Goal: Task Accomplishment & Management: Complete application form

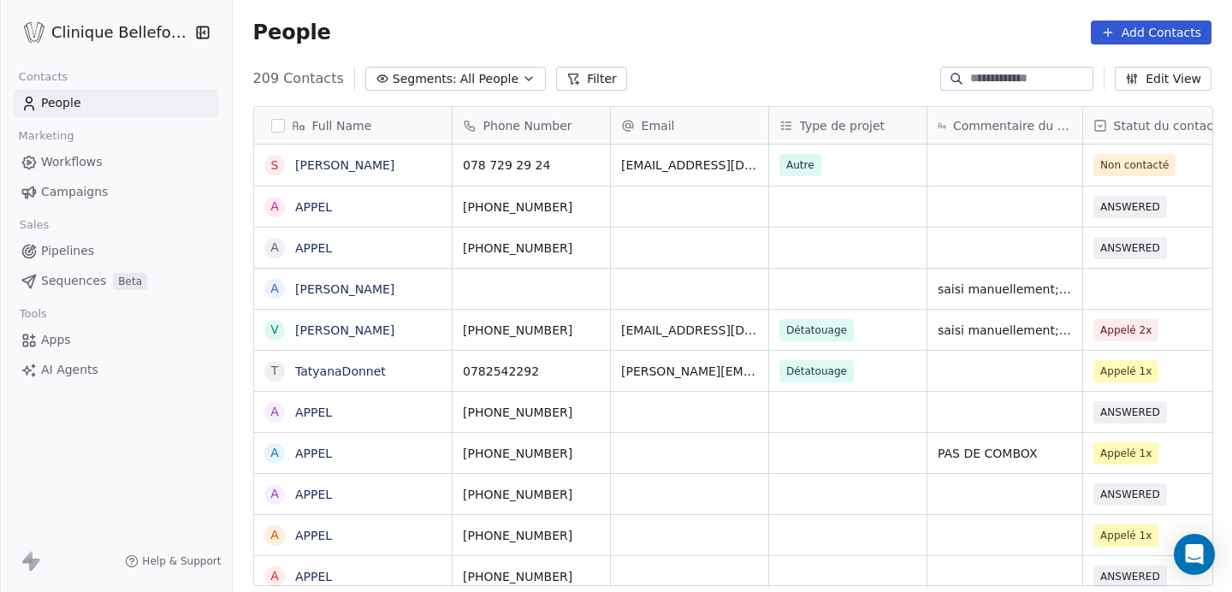
click at [1162, 33] on button "Add Contacts" at bounding box center [1151, 33] width 121 height 24
click at [1127, 72] on span "Create new contact" at bounding box center [1155, 70] width 117 height 18
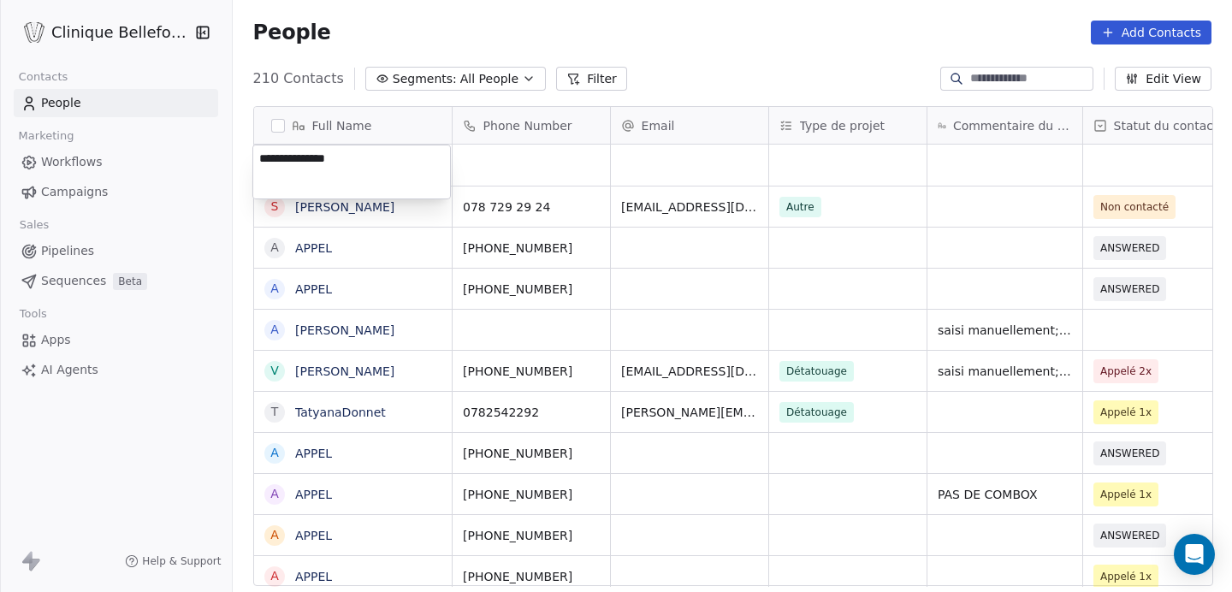
type textarea "**********"
click at [502, 168] on html "Clinique Bellefontaine Contacts People Marketing Workflows Campaigns Sales Pipe…" at bounding box center [616, 296] width 1232 height 592
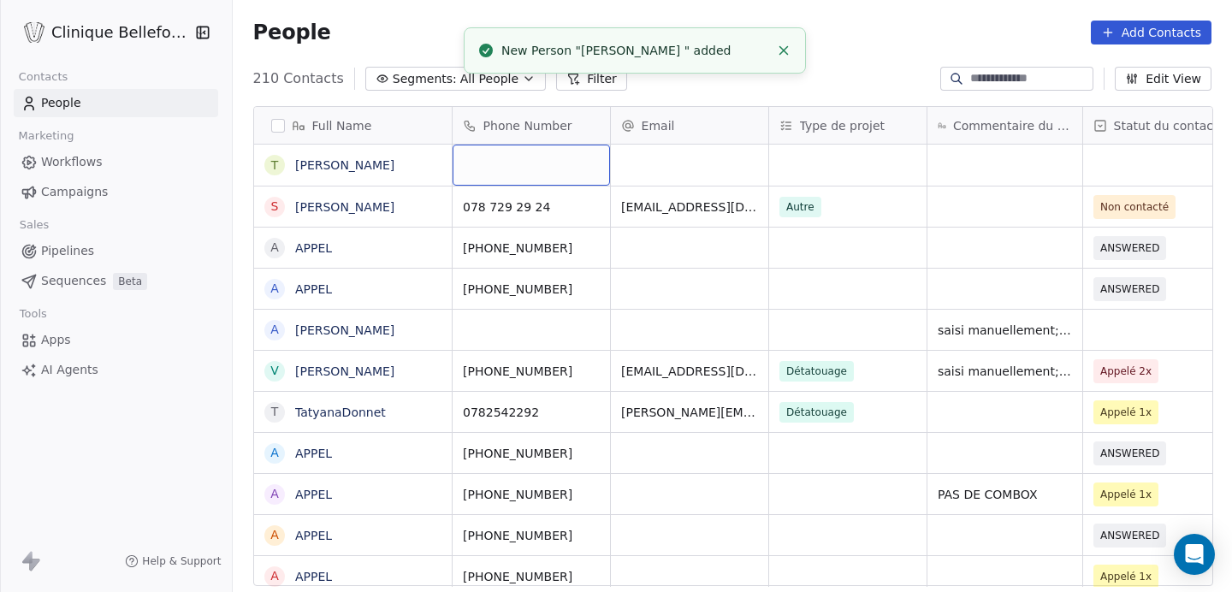
click at [502, 168] on div "grid" at bounding box center [530, 165] width 157 height 41
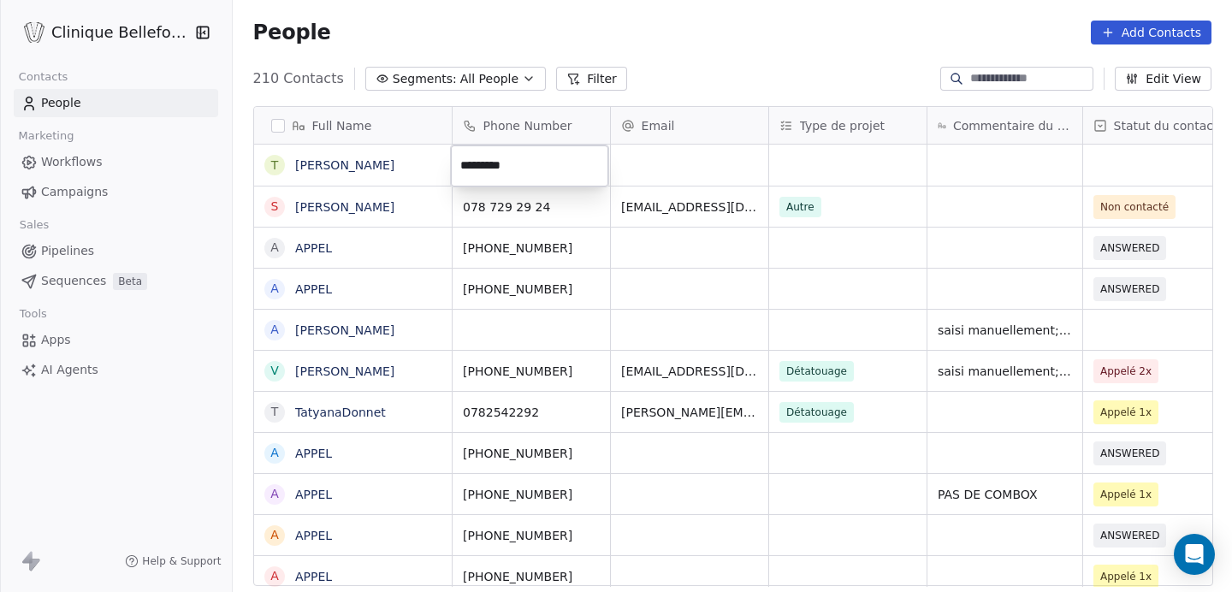
type input "**********"
click at [662, 166] on html "Clinique Bellefontaine Contacts People Marketing Workflows Campaigns Sales Pipe…" at bounding box center [616, 296] width 1232 height 592
click at [662, 166] on div "grid" at bounding box center [689, 165] width 157 height 41
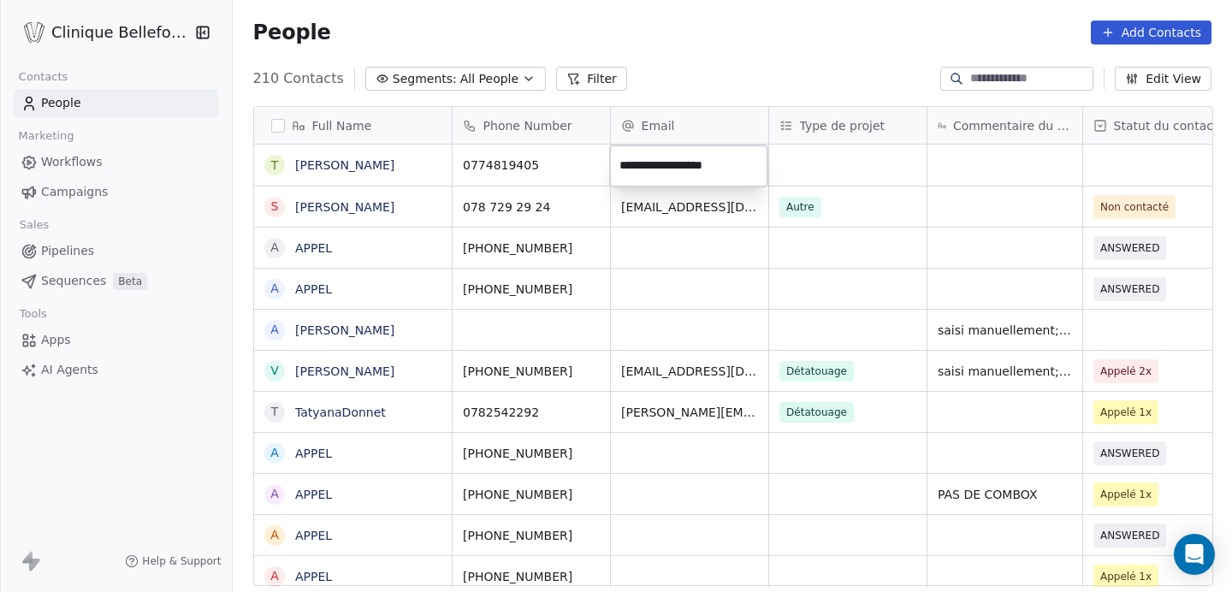
type input "**********"
click at [872, 173] on html "Clinique Bellefontaine Contacts People Marketing Workflows Campaigns Sales Pipe…" at bounding box center [616, 296] width 1232 height 592
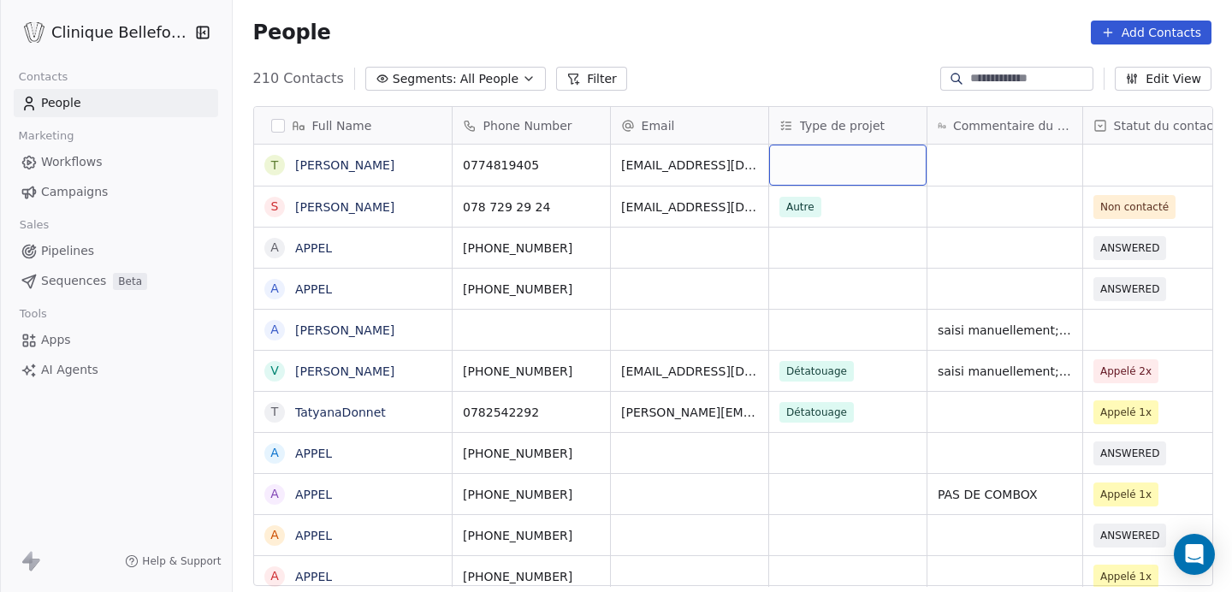
click at [873, 169] on div "grid" at bounding box center [847, 165] width 157 height 41
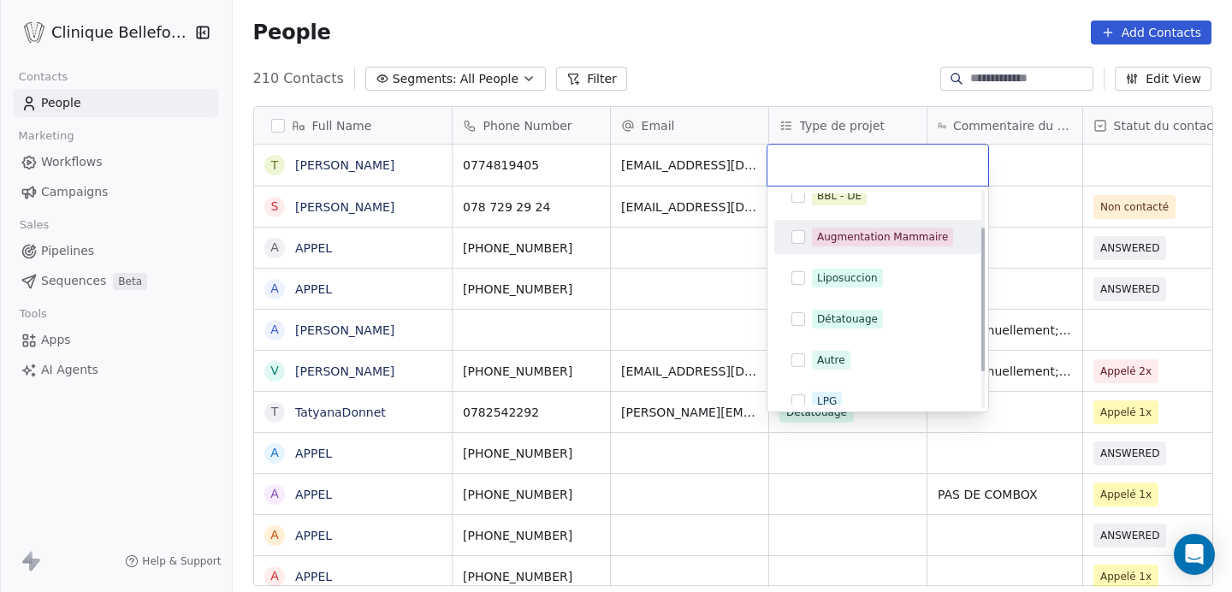
scroll to position [110, 0]
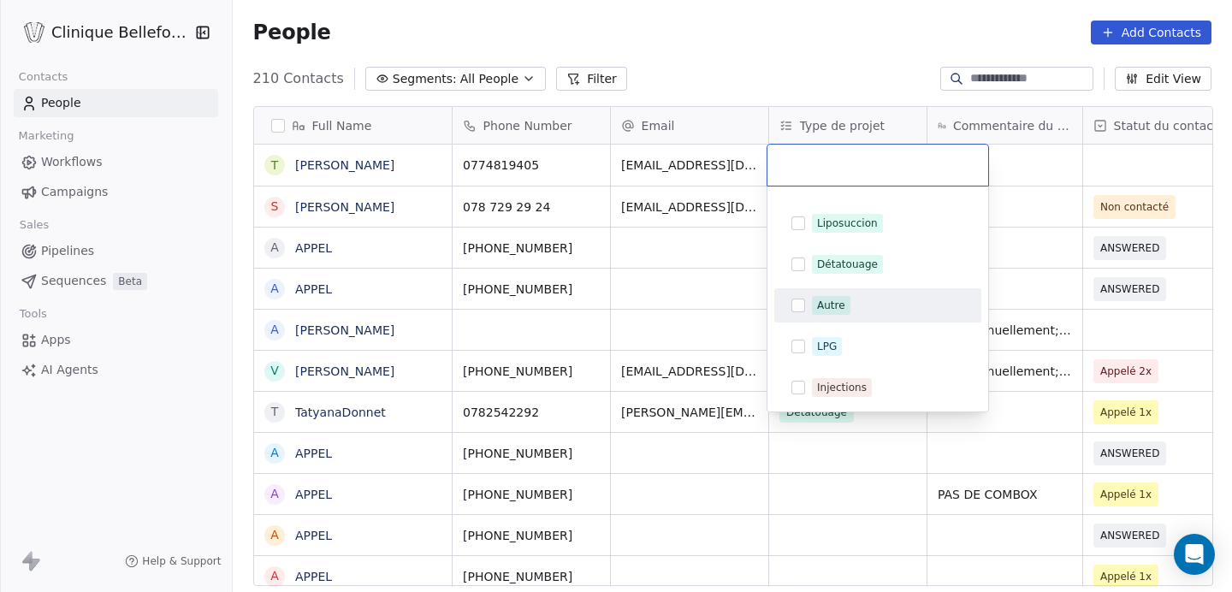
click at [831, 309] on div "Autre" at bounding box center [831, 305] width 28 height 15
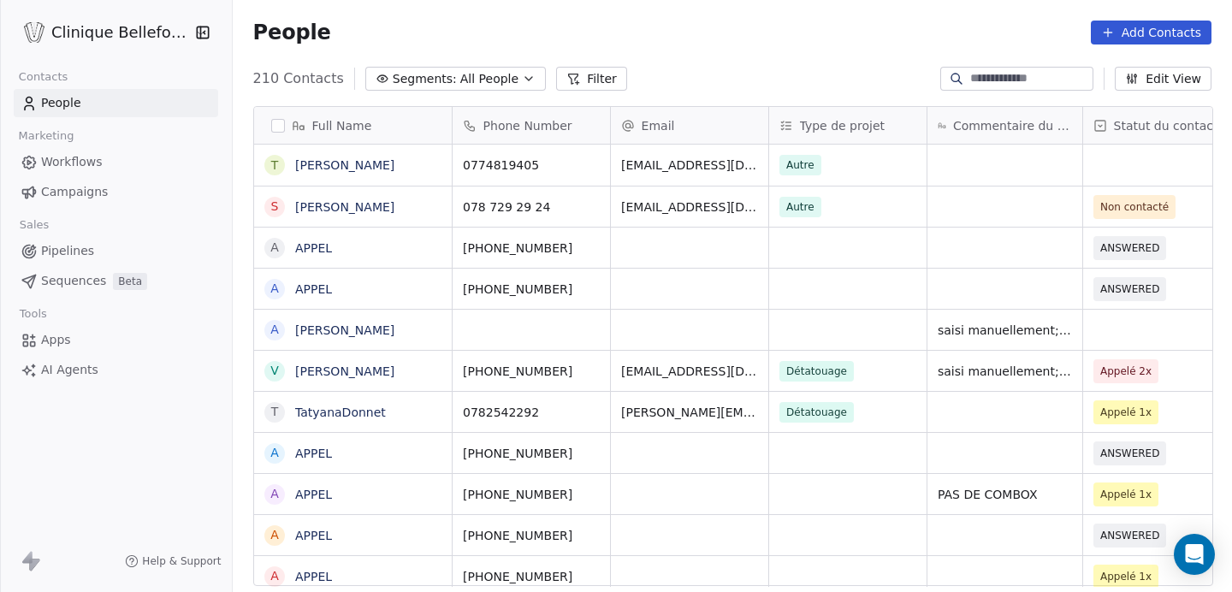
click at [1115, 157] on html "Clinique Bellefontaine Contacts People Marketing Workflows Campaigns Sales Pipe…" at bounding box center [616, 296] width 1232 height 592
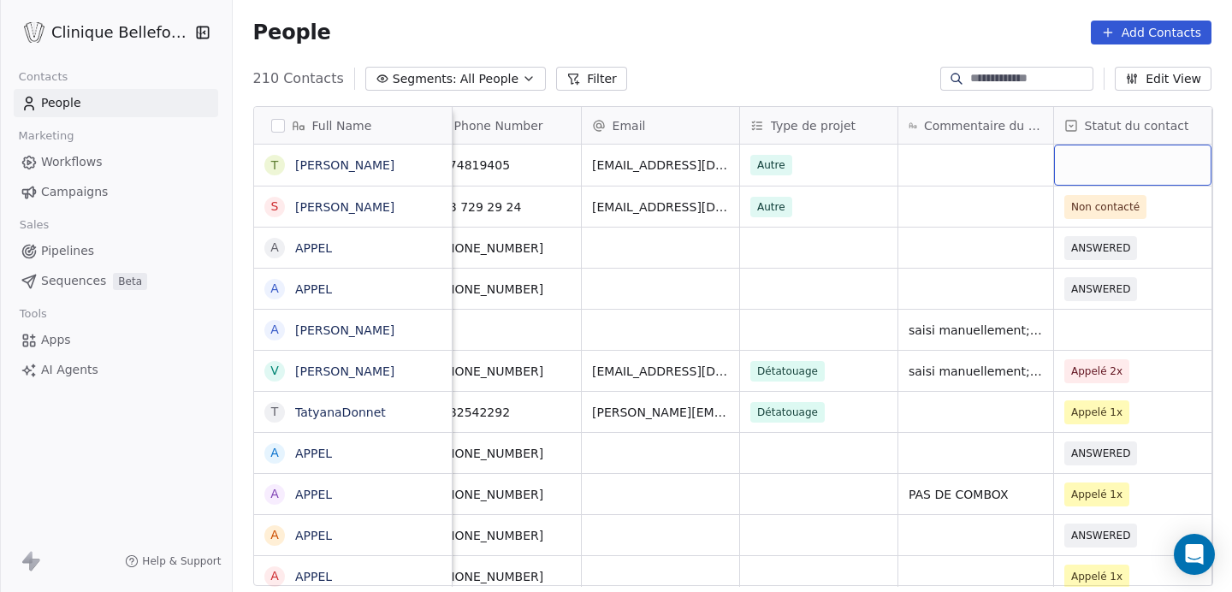
click at [1114, 158] on div "grid" at bounding box center [1132, 165] width 157 height 41
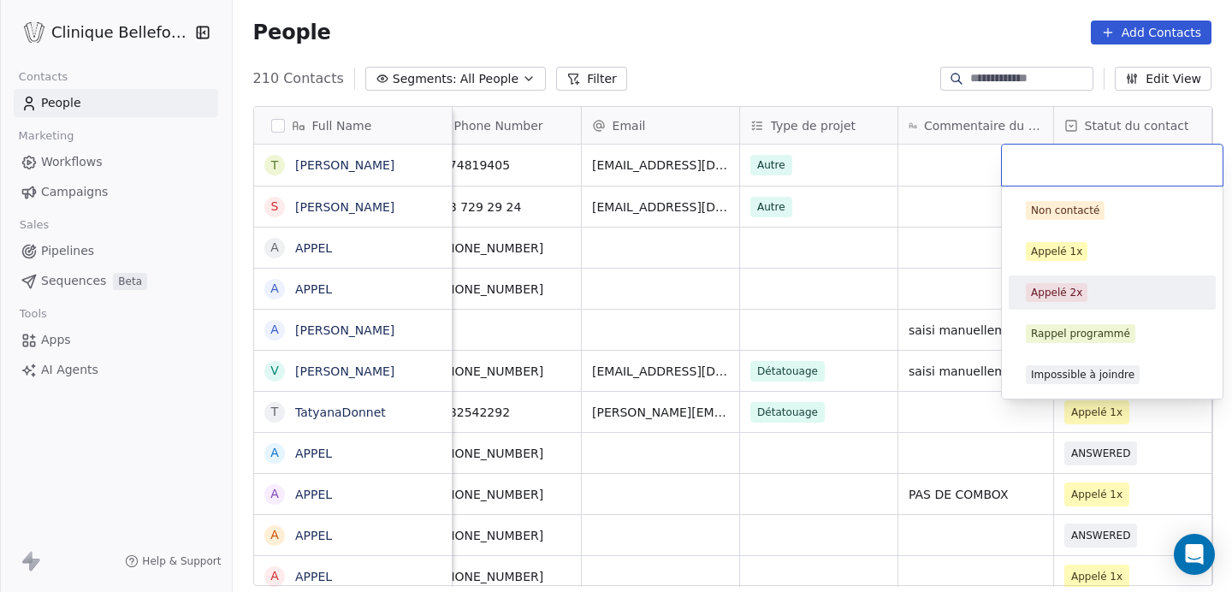
click at [1048, 289] on div "Appelé 2x" at bounding box center [1056, 292] width 51 height 15
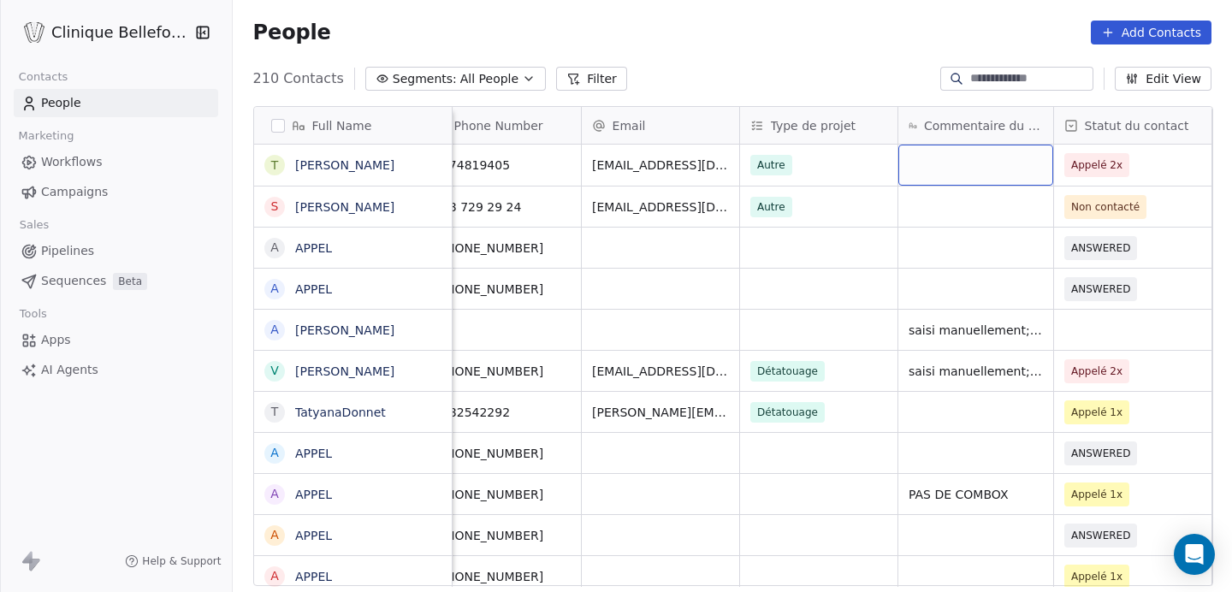
click at [959, 173] on div "grid" at bounding box center [975, 165] width 155 height 41
type textarea "**********"
click at [994, 269] on html "Clinique Bellefontaine Contacts People Marketing Workflows Campaigns Sales Pipe…" at bounding box center [616, 296] width 1232 height 592
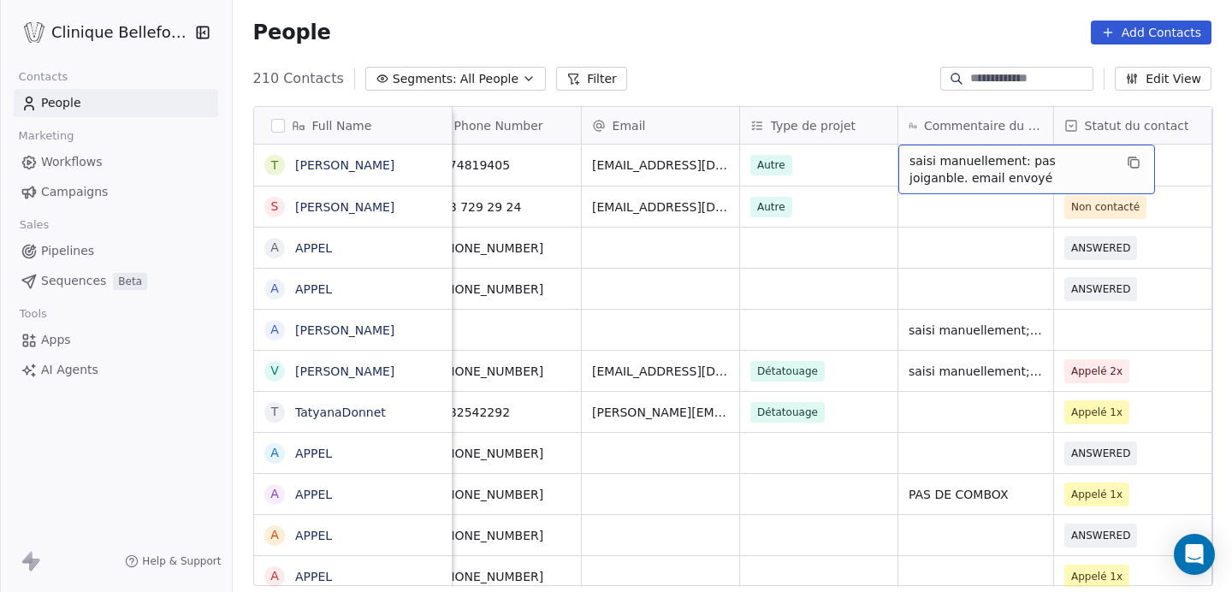
click at [1058, 166] on span "saisi manuellement: pas joiganble. email envoyé" at bounding box center [1011, 169] width 204 height 34
click at [1061, 167] on span "saisi manuellement: pas joiganble. email envoyé" at bounding box center [1011, 169] width 204 height 34
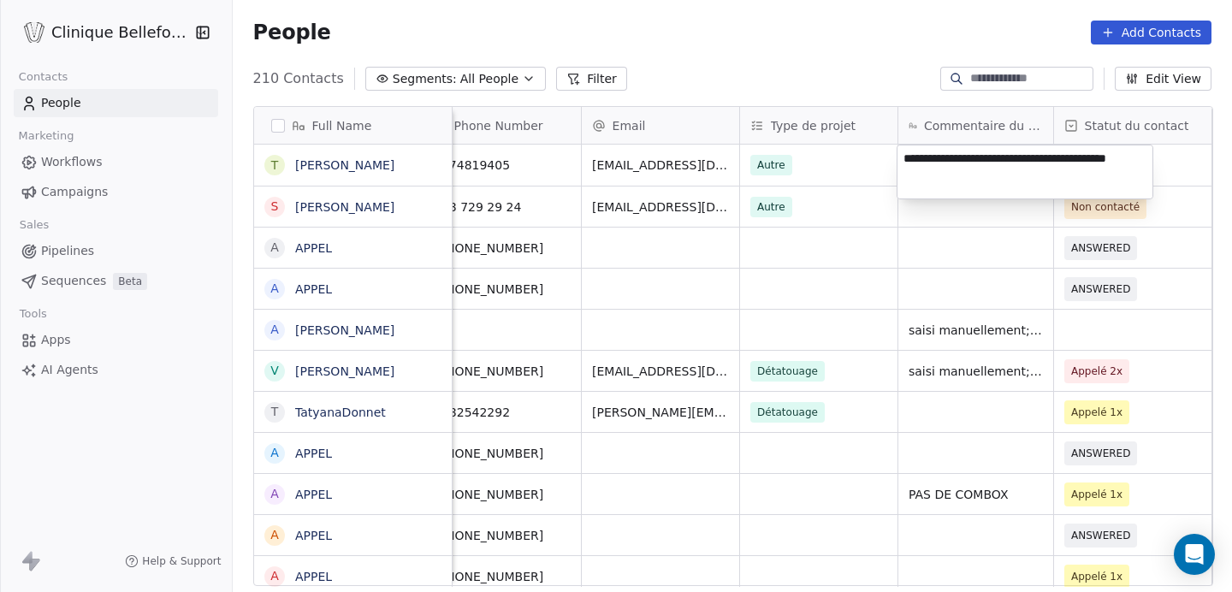
click at [1013, 178] on textarea "**********" at bounding box center [1024, 171] width 255 height 53
click at [1066, 157] on textarea "**********" at bounding box center [1024, 171] width 255 height 53
click at [1055, 157] on textarea "**********" at bounding box center [1024, 171] width 255 height 53
click at [1050, 159] on textarea "**********" at bounding box center [1024, 171] width 255 height 53
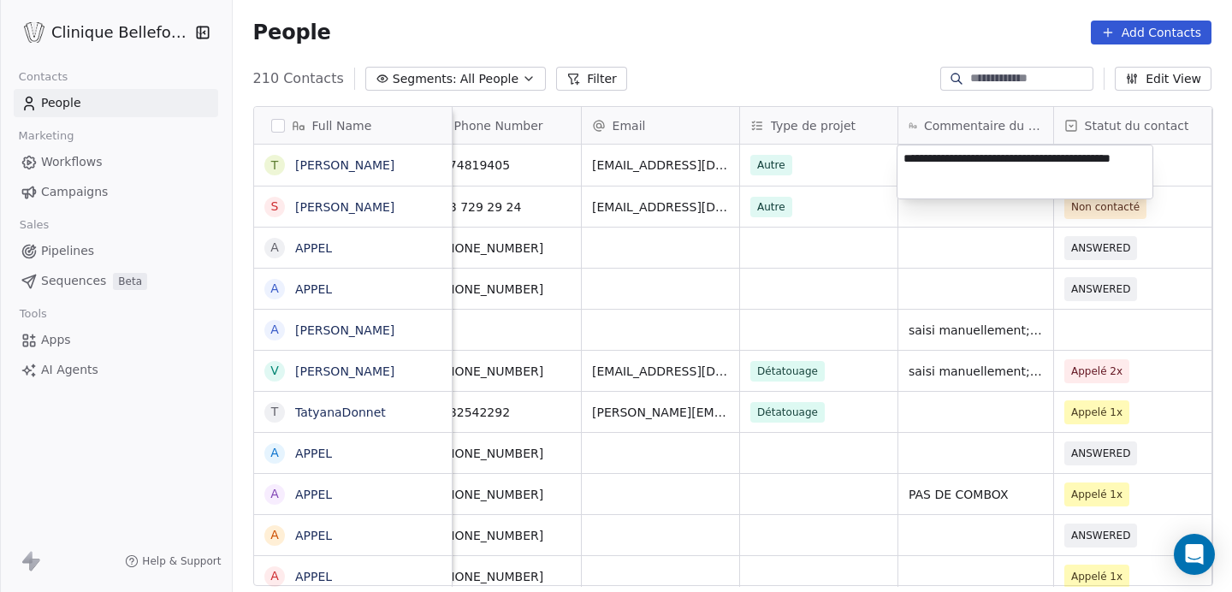
click at [1077, 158] on textarea "**********" at bounding box center [1024, 171] width 255 height 53
type textarea "**********"
click at [933, 330] on html "Clinique Bellefontaine Contacts People Marketing Workflows Campaigns Sales Pipe…" at bounding box center [616, 296] width 1232 height 592
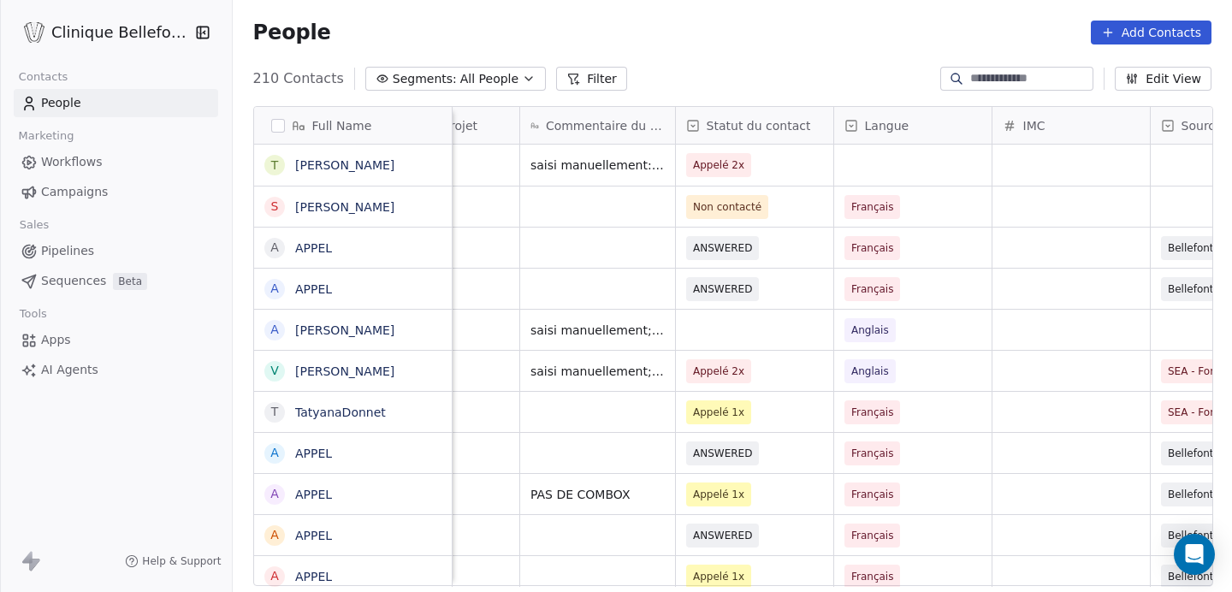
scroll to position [0, 408]
click at [861, 170] on div "grid" at bounding box center [911, 165] width 157 height 41
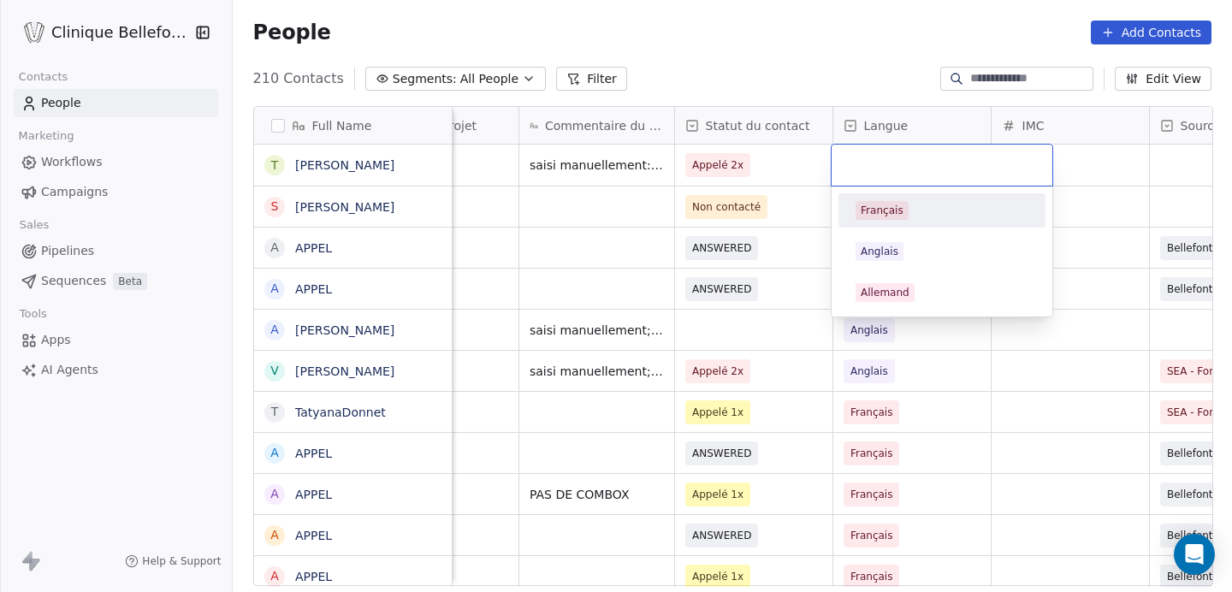
click at [873, 208] on div "Français" at bounding box center [881, 210] width 43 height 15
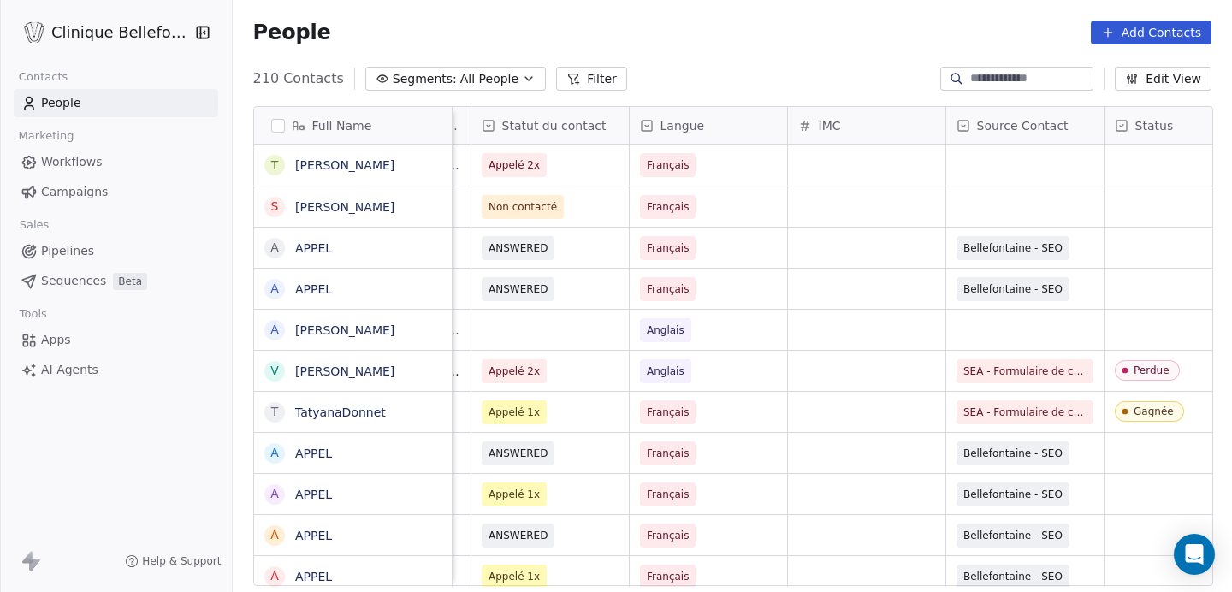
scroll to position [0, 616]
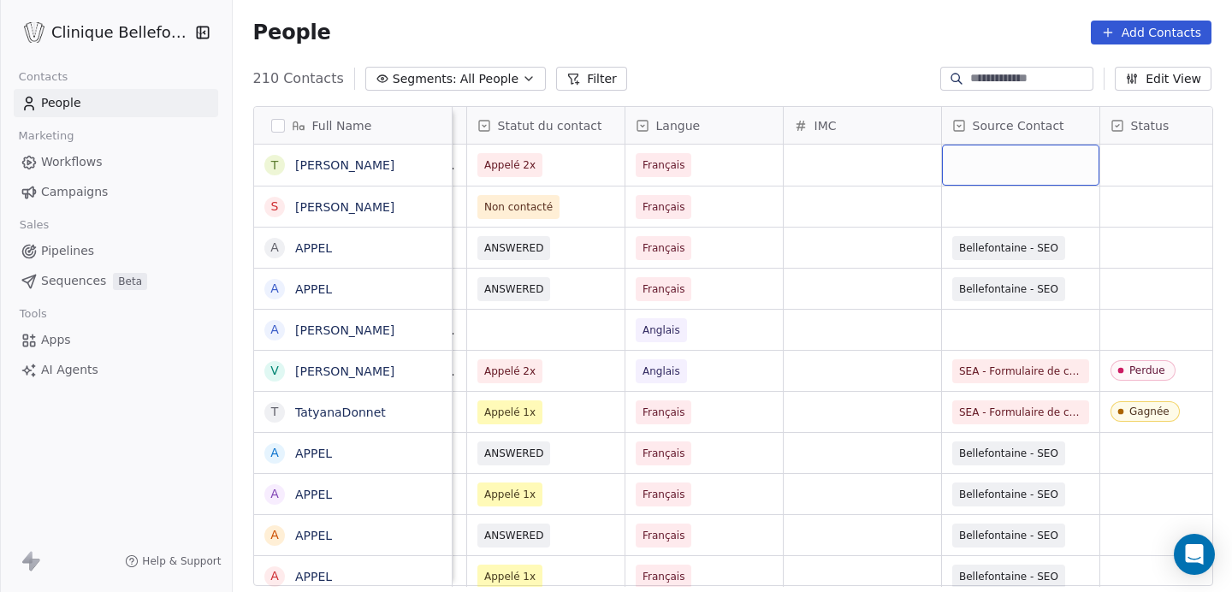
click at [1073, 156] on div "grid" at bounding box center [1020, 165] width 157 height 41
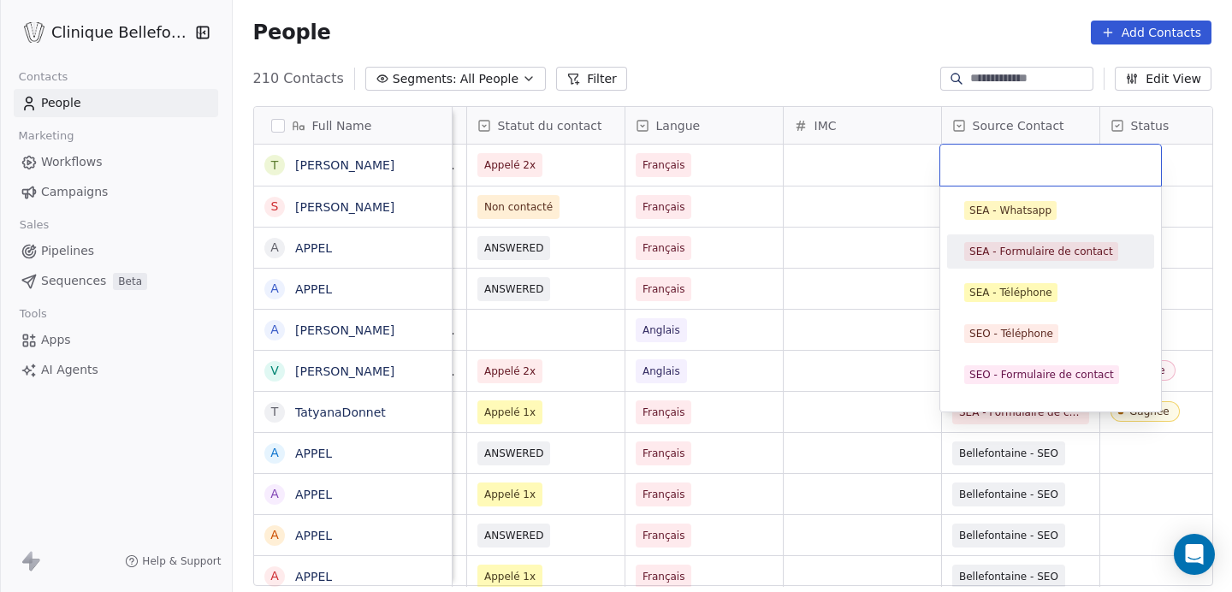
click at [1007, 252] on div "SEA - Formulaire de contact" at bounding box center [1041, 251] width 144 height 15
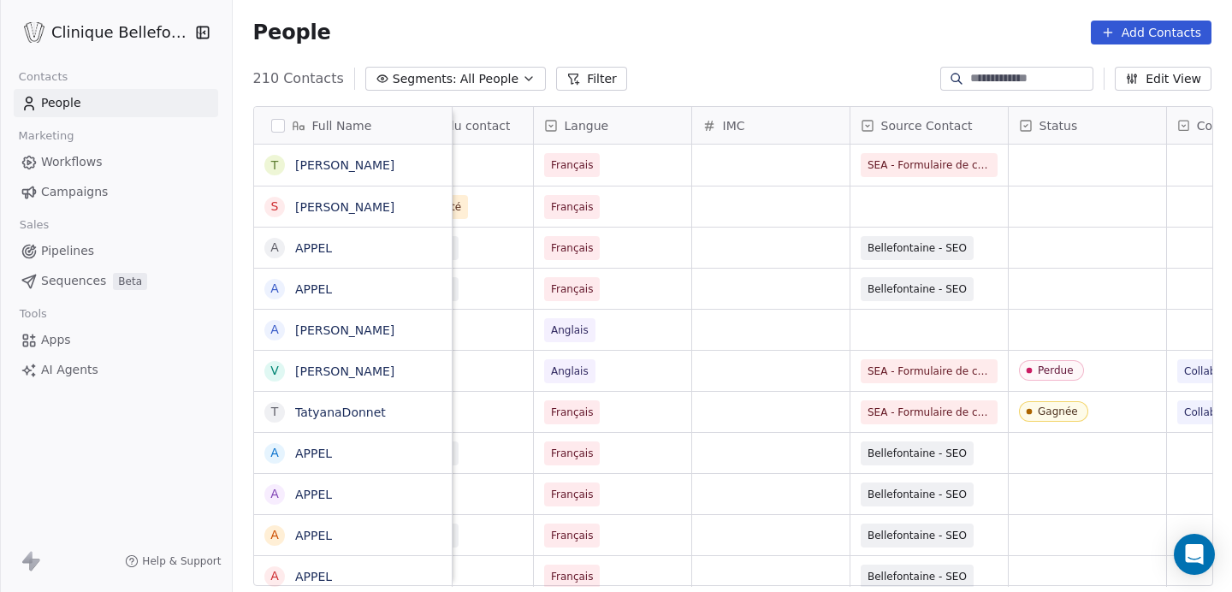
scroll to position [0, 730]
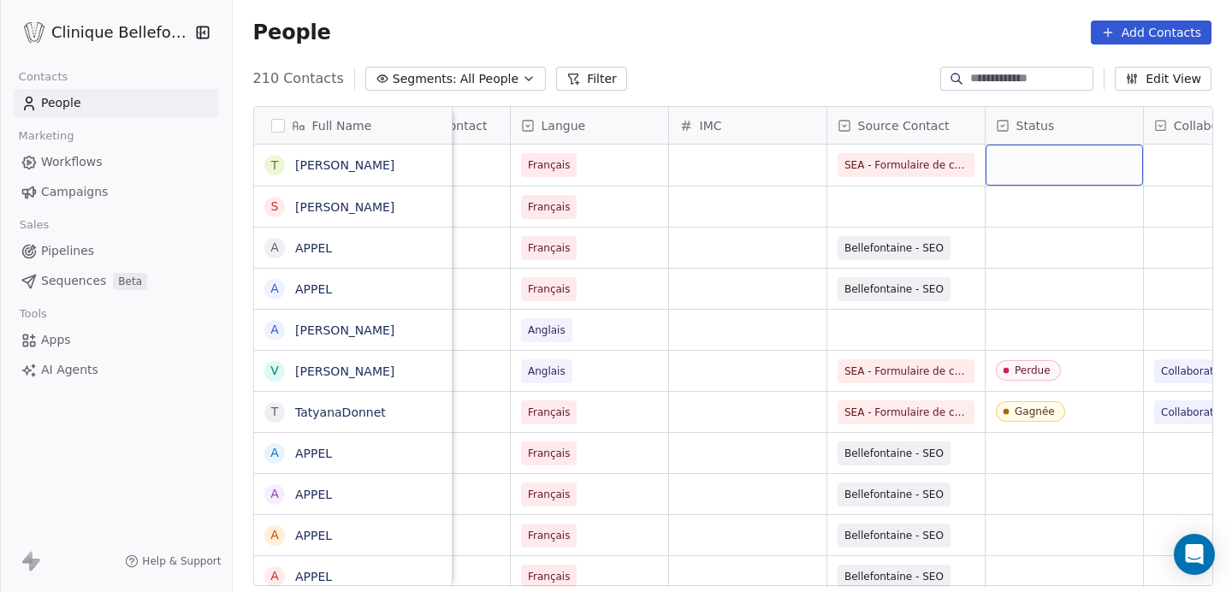
click at [1053, 176] on div "grid" at bounding box center [1063, 165] width 157 height 41
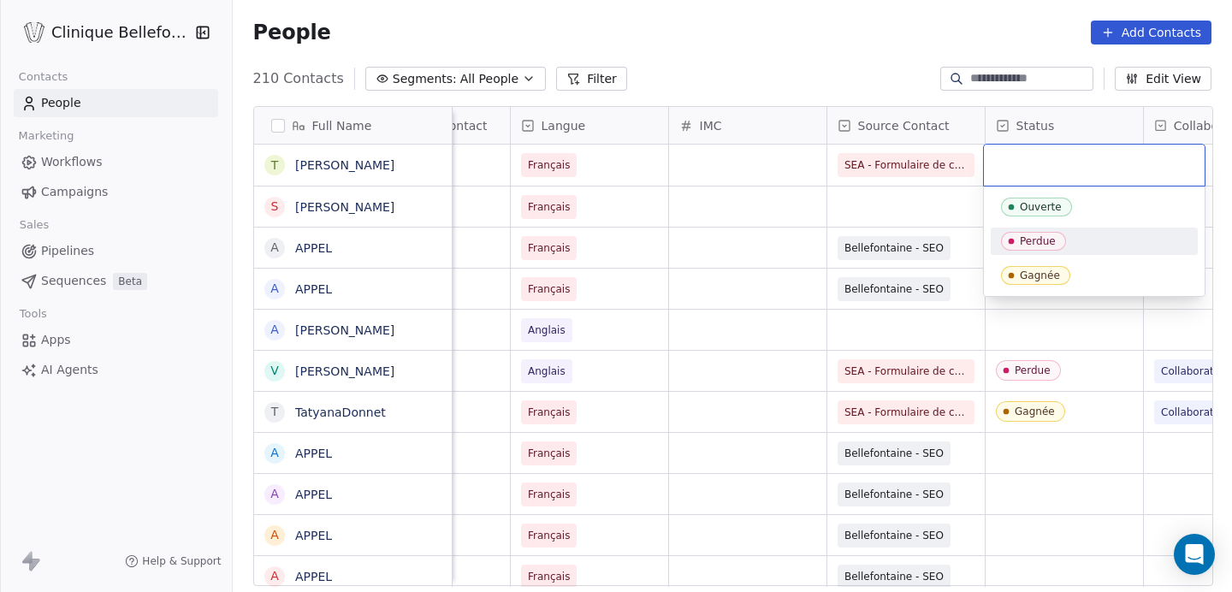
click at [1044, 243] on div "Perdue" at bounding box center [1038, 241] width 36 height 12
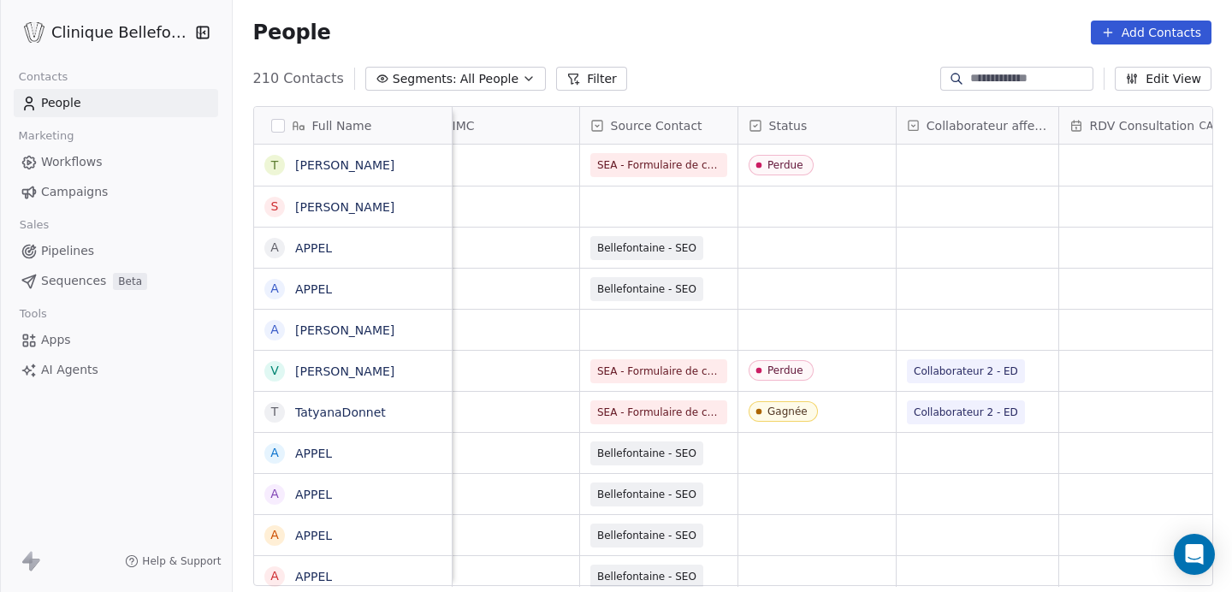
scroll to position [0, 985]
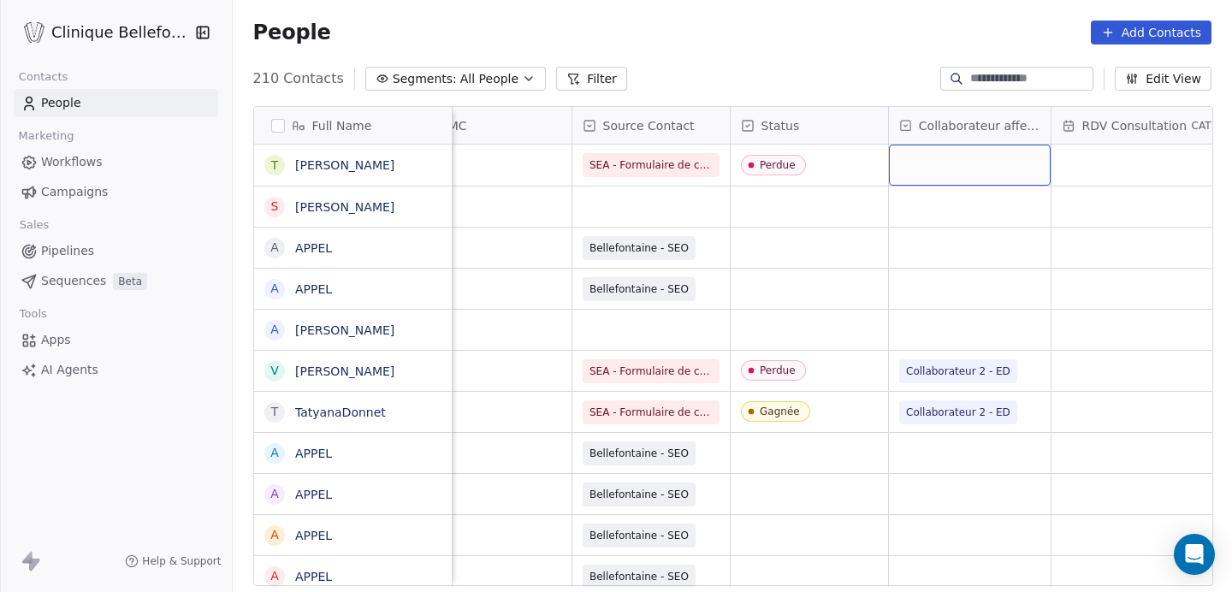
click at [1033, 179] on div "grid" at bounding box center [970, 165] width 162 height 41
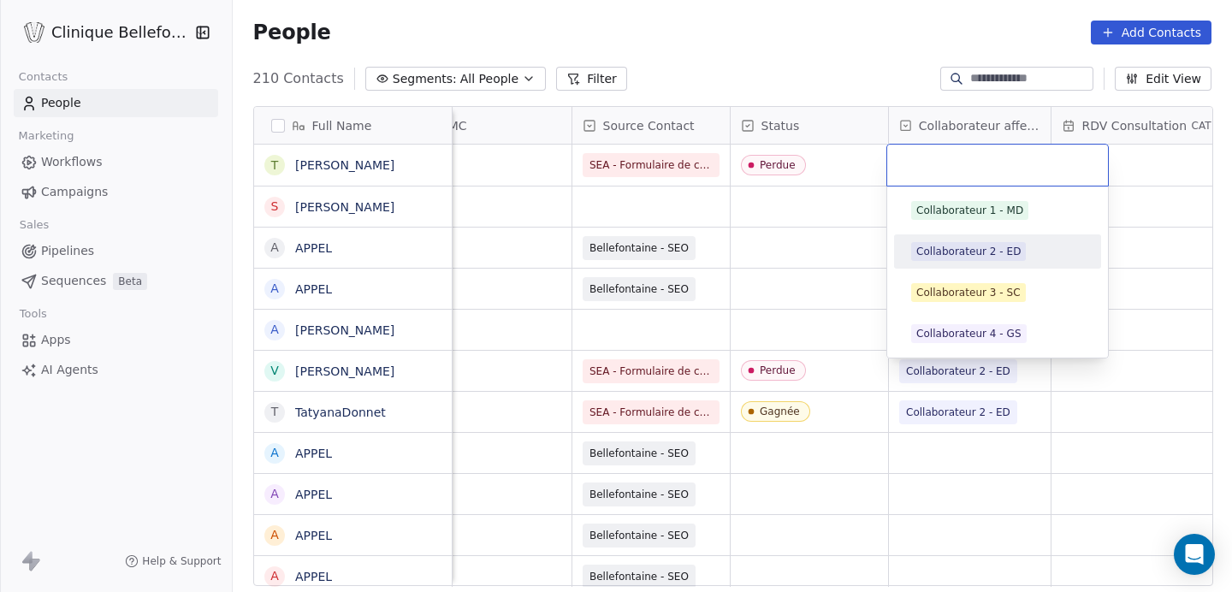
click at [986, 259] on span "Collaborateur 2 - ED" at bounding box center [968, 251] width 115 height 19
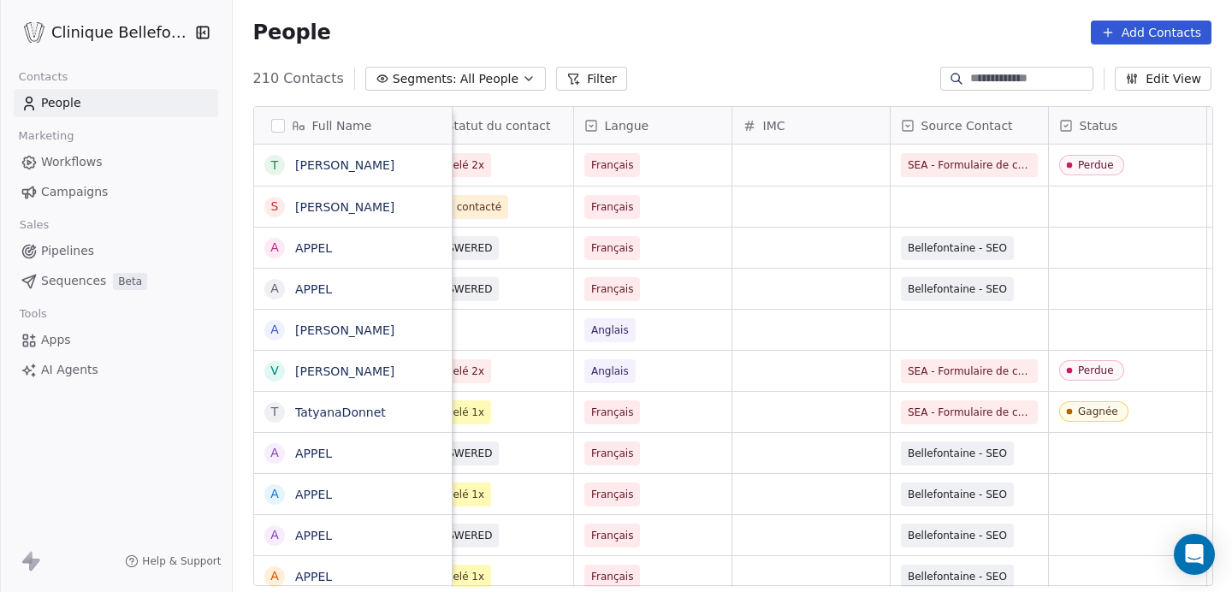
scroll to position [0, 666]
click at [1028, 196] on div "grid" at bounding box center [969, 206] width 157 height 40
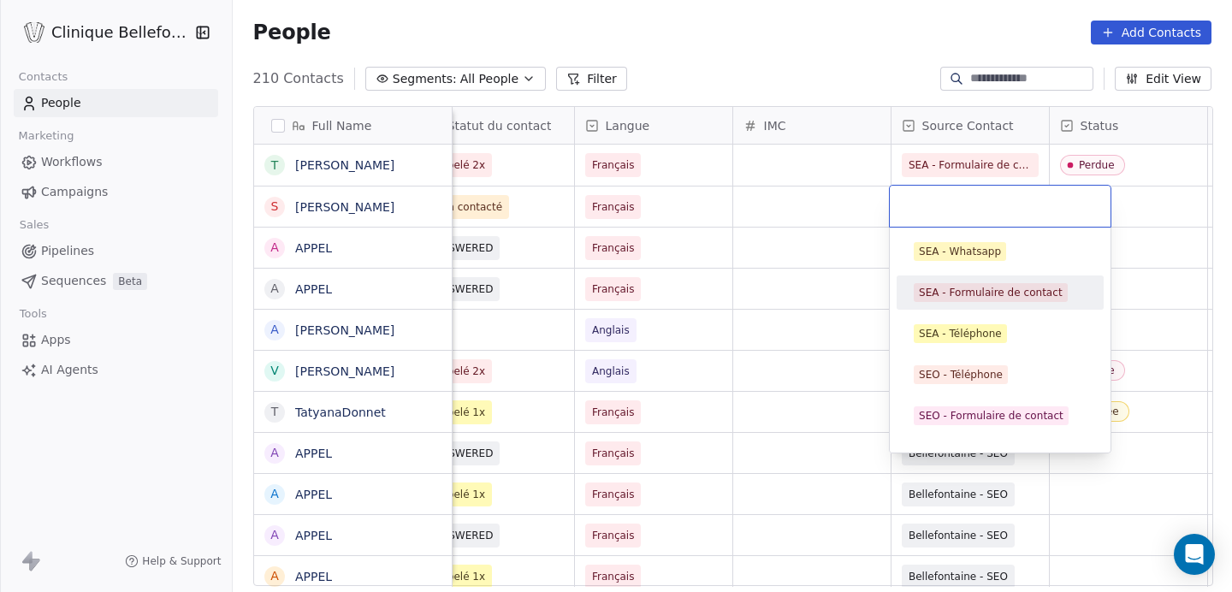
click at [820, 204] on html "Clinique Bellefontaine Contacts People Marketing Workflows Campaigns Sales Pipe…" at bounding box center [616, 296] width 1232 height 592
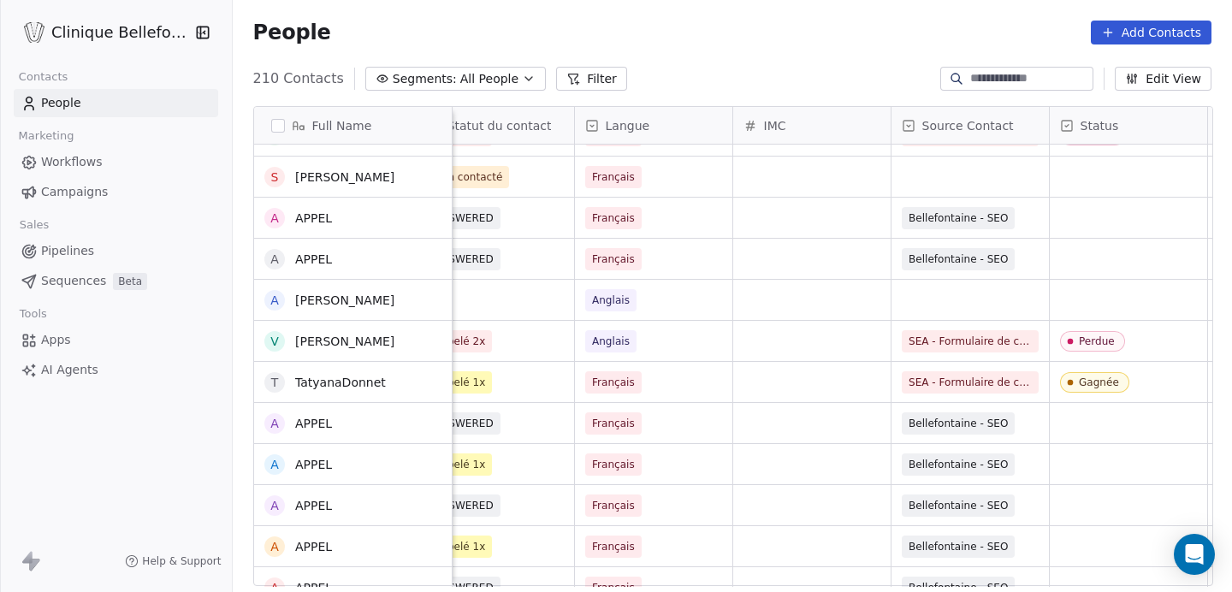
scroll to position [0, 0]
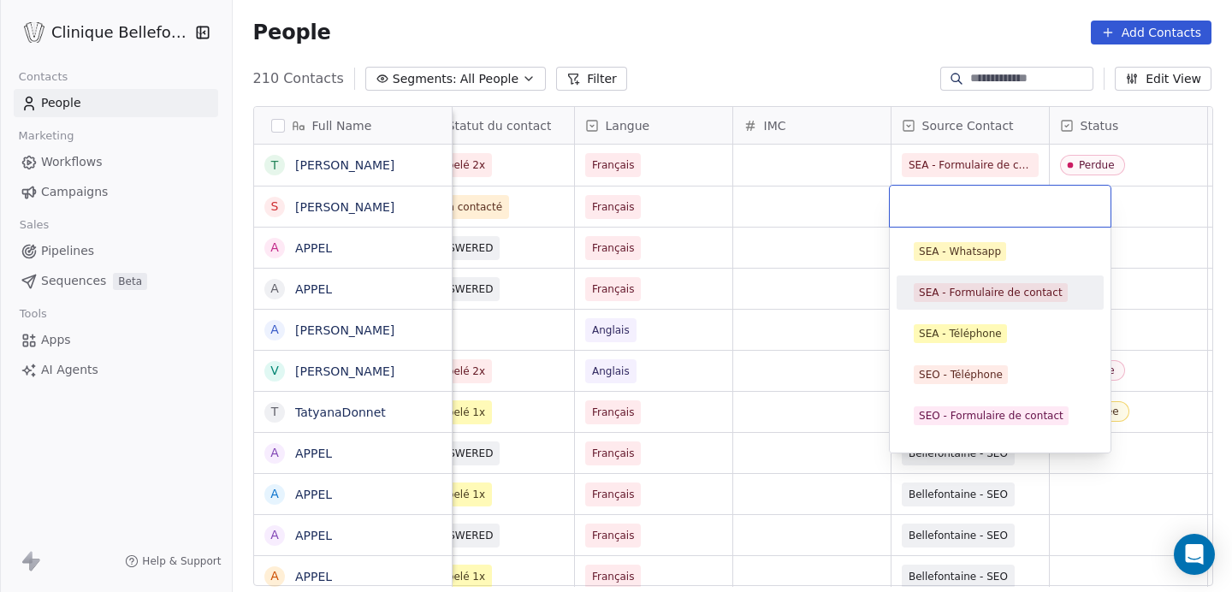
click at [695, 52] on html "Clinique Bellefontaine Contacts People Marketing Workflows Campaigns Sales Pipe…" at bounding box center [616, 296] width 1232 height 592
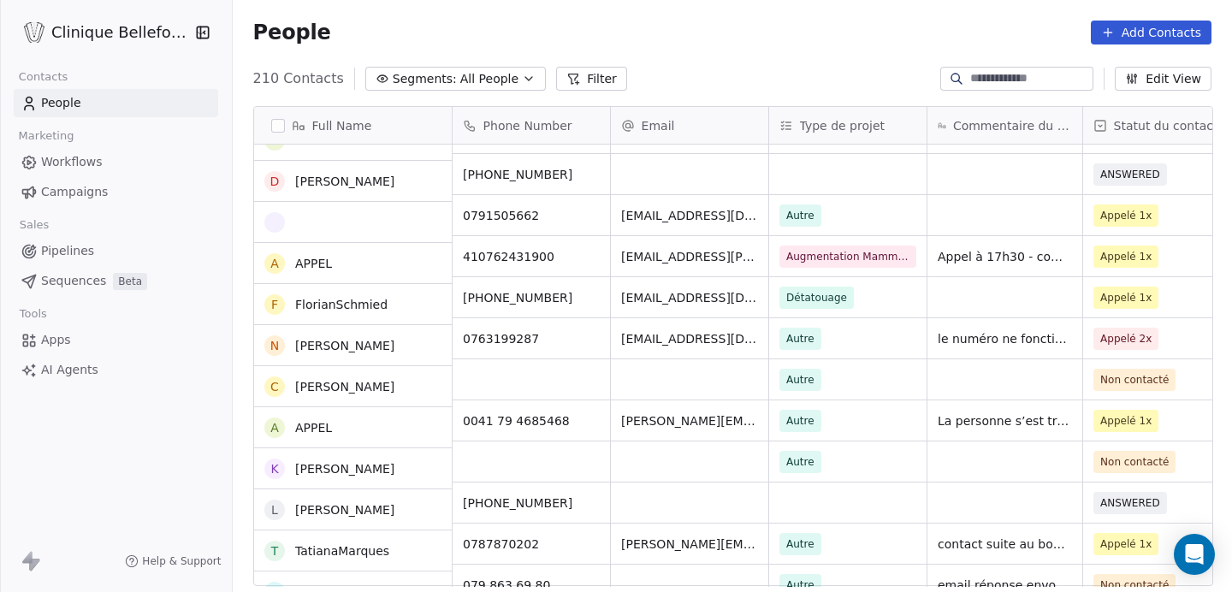
scroll to position [704, 0]
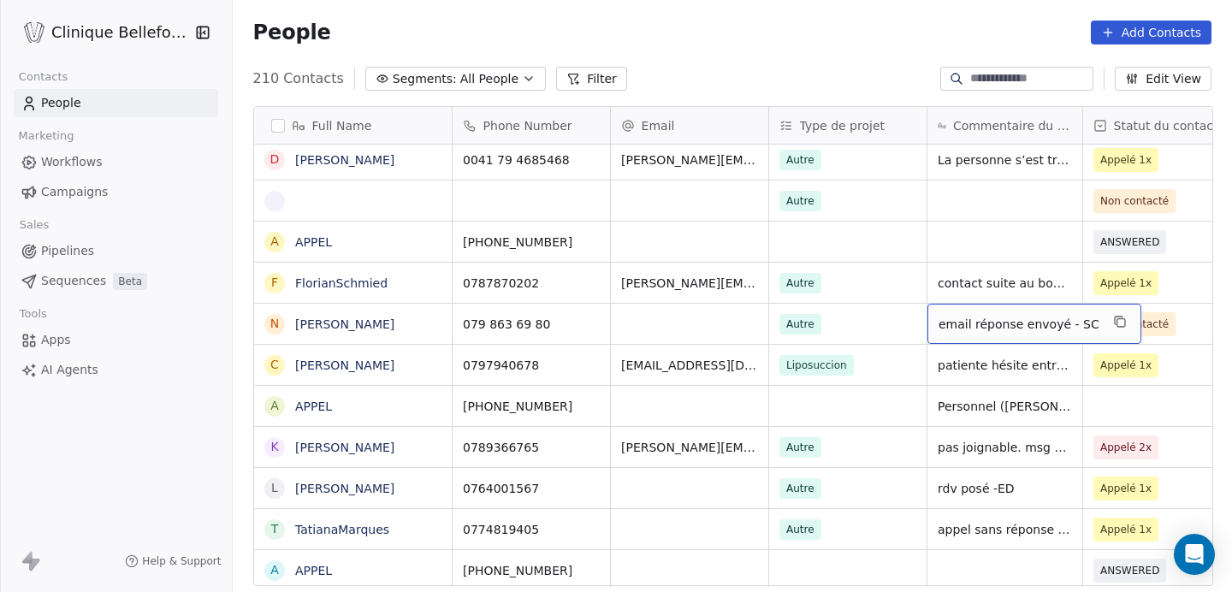
click at [996, 320] on span "email réponse envoyé - SC" at bounding box center [1018, 324] width 161 height 17
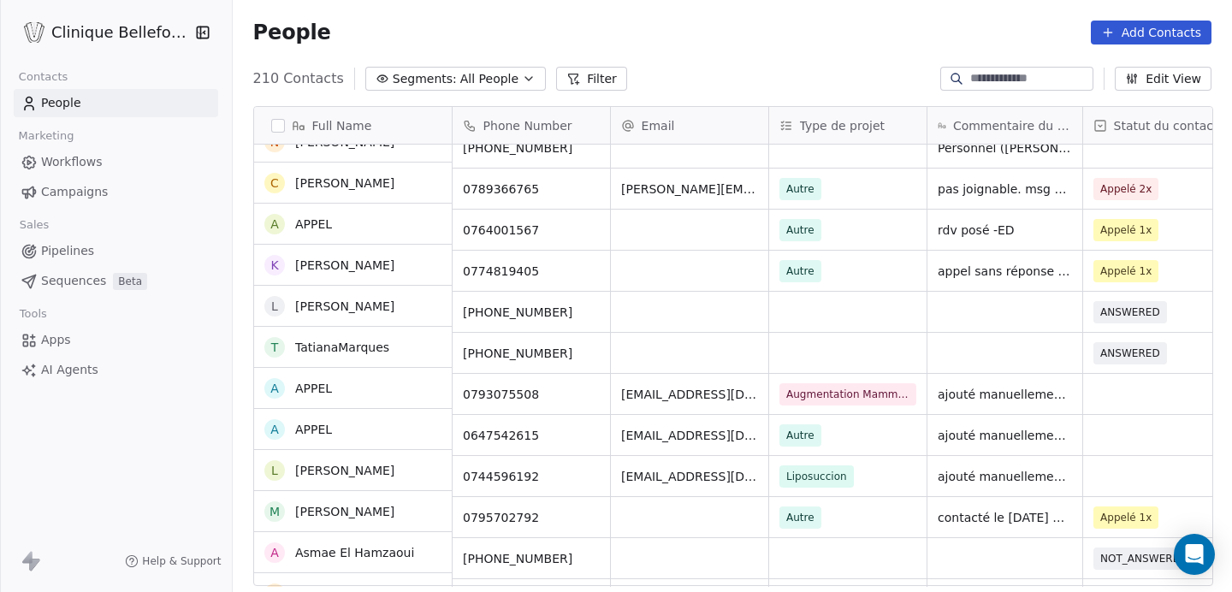
scroll to position [0, 0]
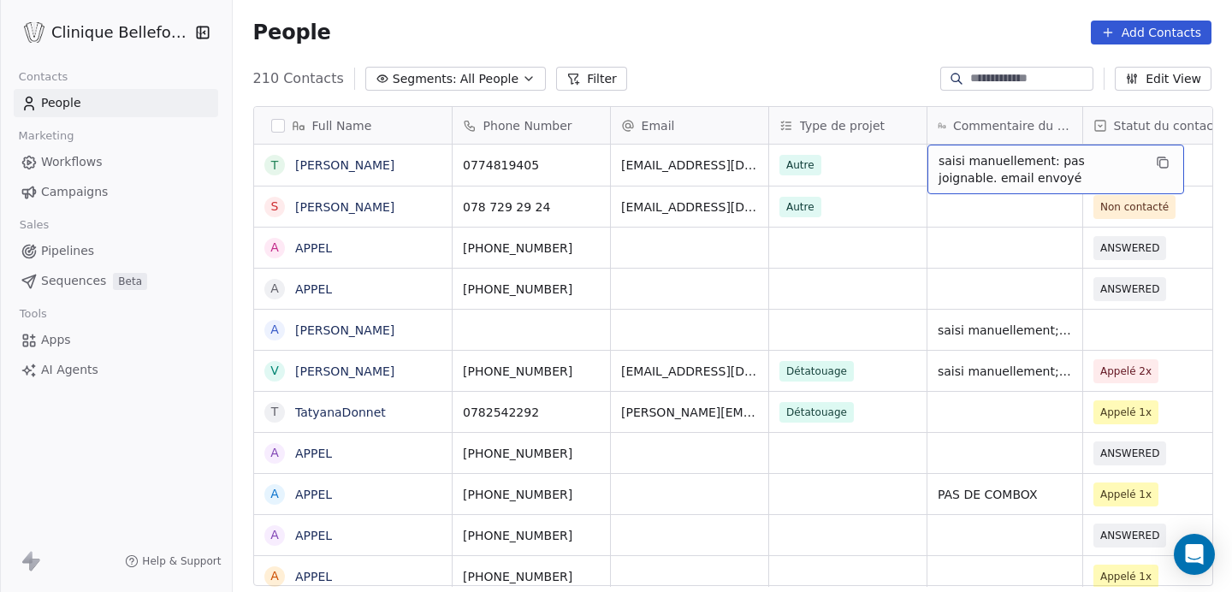
drag, startPoint x: 932, startPoint y: 166, endPoint x: 967, endPoint y: 166, distance: 35.1
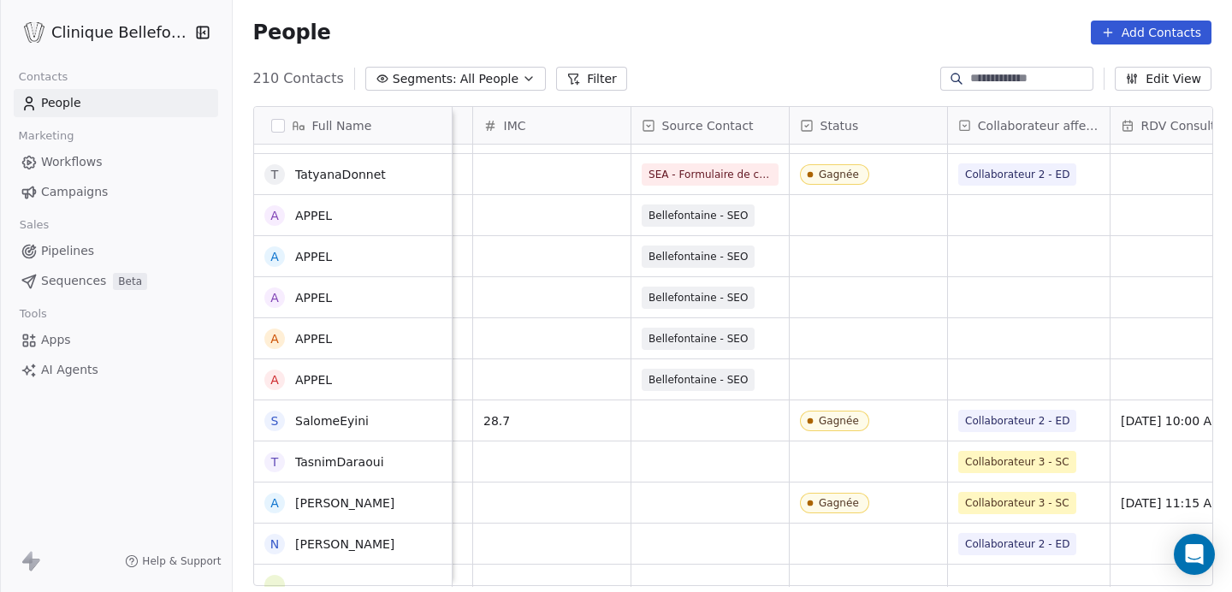
scroll to position [240, 0]
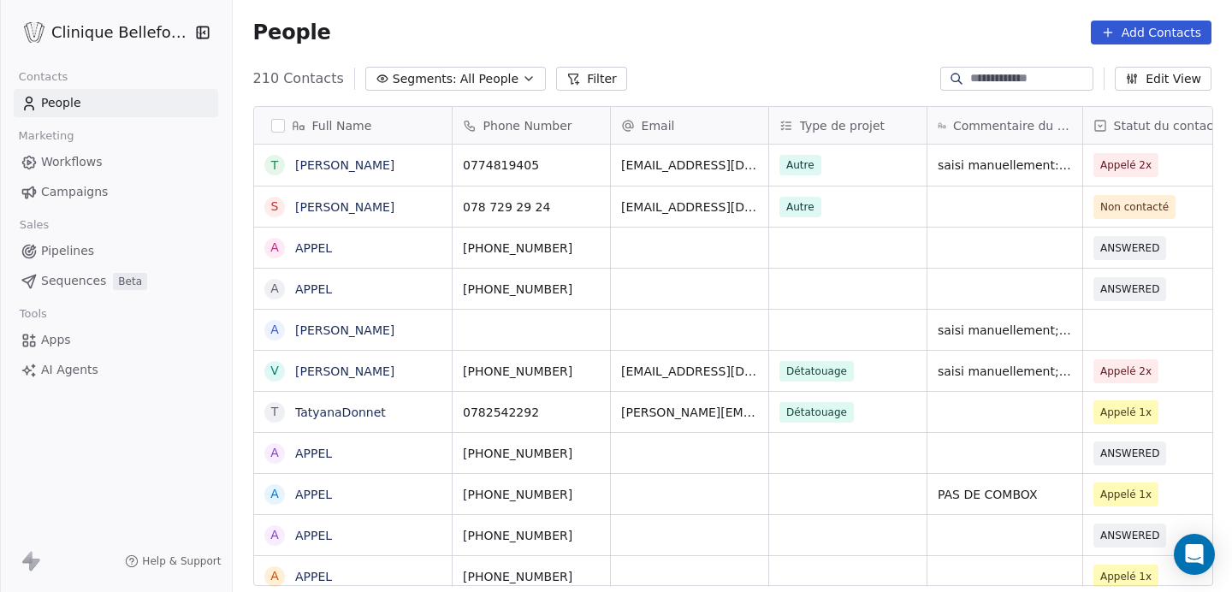
scroll to position [521, 1001]
